Goal: Complete application form

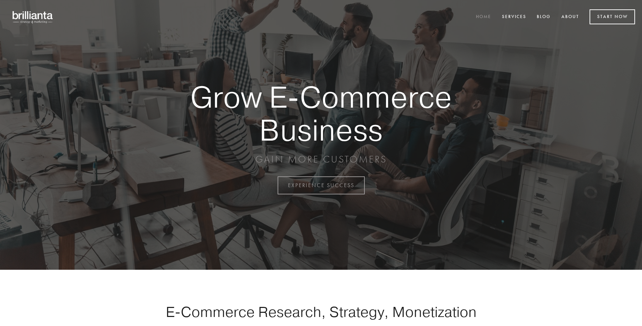
scroll to position [1822, 0]
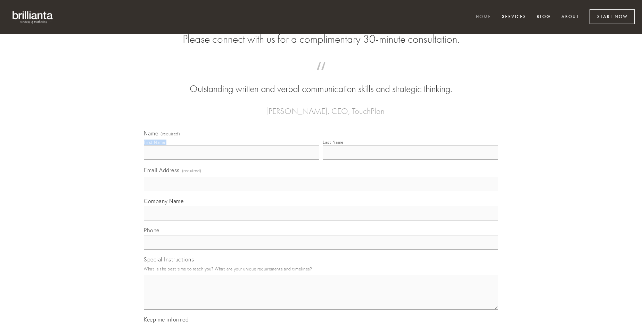
type input "[PERSON_NAME]"
click at [410, 160] on input "Last Name" at bounding box center [411, 152] width 176 height 15
type input "[PERSON_NAME]"
click at [321, 191] on input "Email Address (required)" at bounding box center [321, 184] width 354 height 15
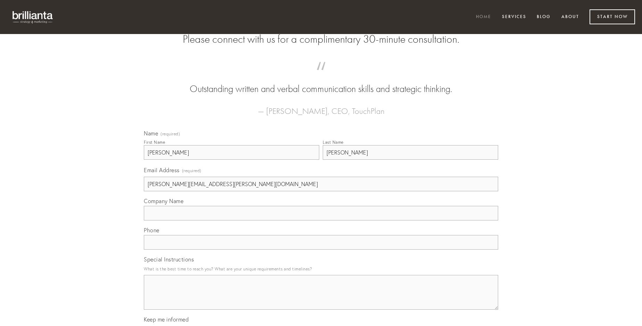
type input "[PERSON_NAME][EMAIL_ADDRESS][PERSON_NAME][DOMAIN_NAME]"
click at [321, 221] on input "Company Name" at bounding box center [321, 213] width 354 height 15
type input "cuius"
click at [321, 250] on input "text" at bounding box center [321, 242] width 354 height 15
click at [321, 299] on textarea "Special Instructions" at bounding box center [321, 292] width 354 height 35
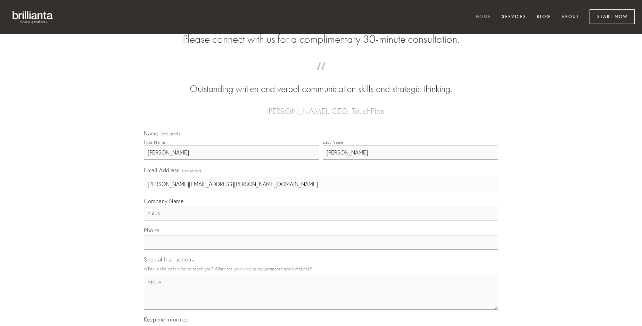
type textarea "atque"
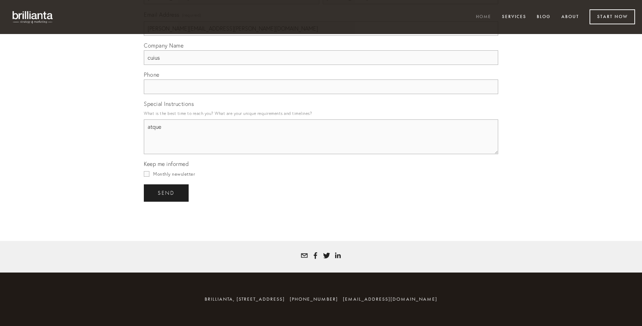
click at [167, 193] on span "send" at bounding box center [166, 193] width 17 height 6
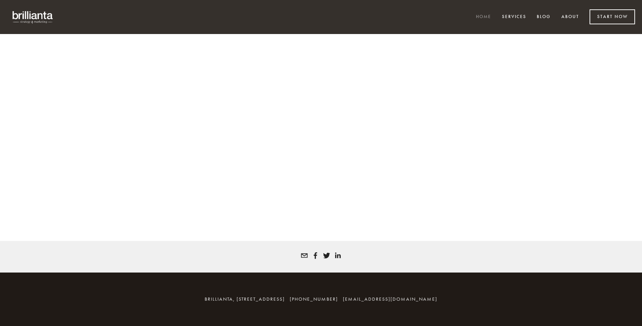
scroll to position [1812, 0]
